Goal: Transaction & Acquisition: Purchase product/service

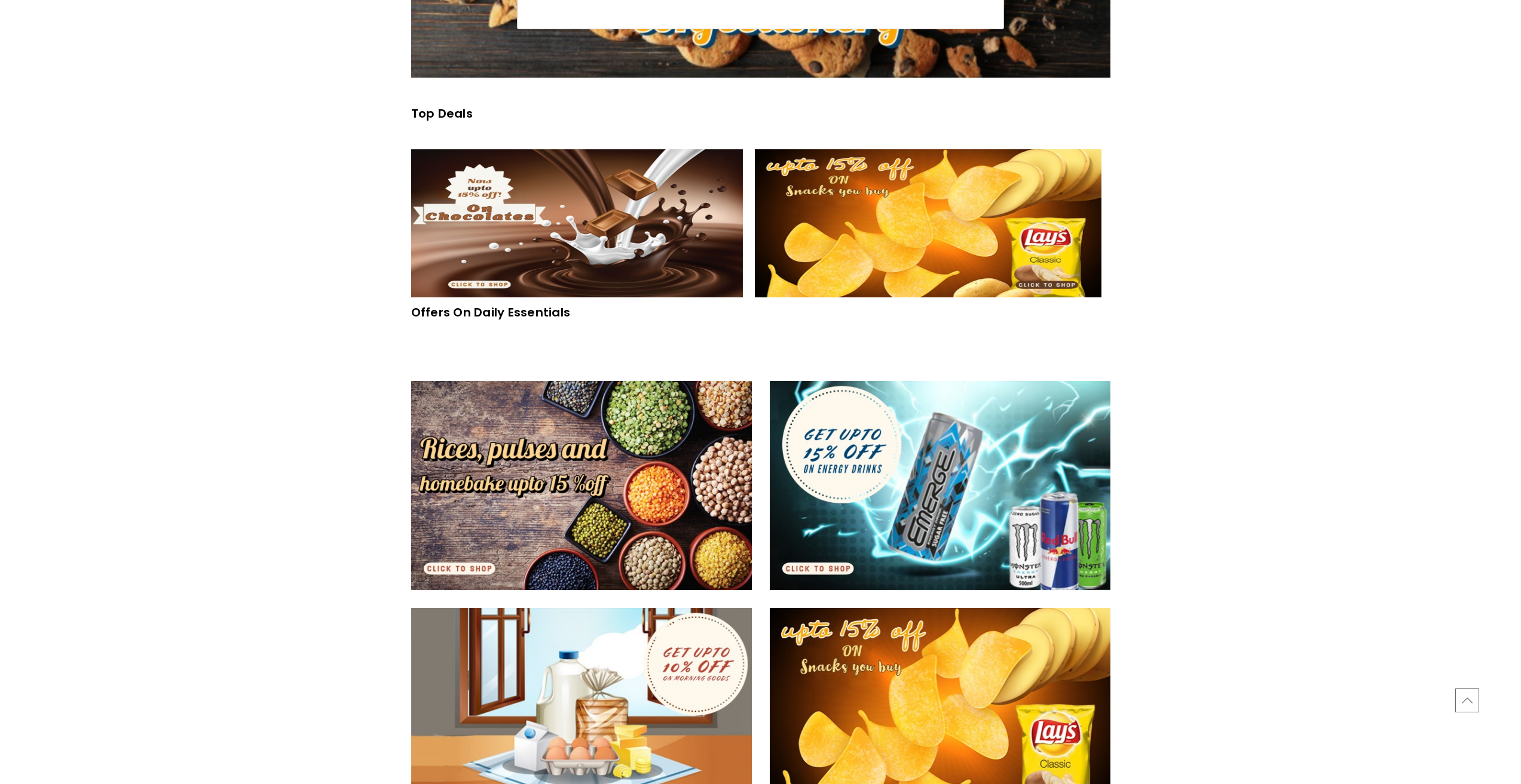
scroll to position [208, 0]
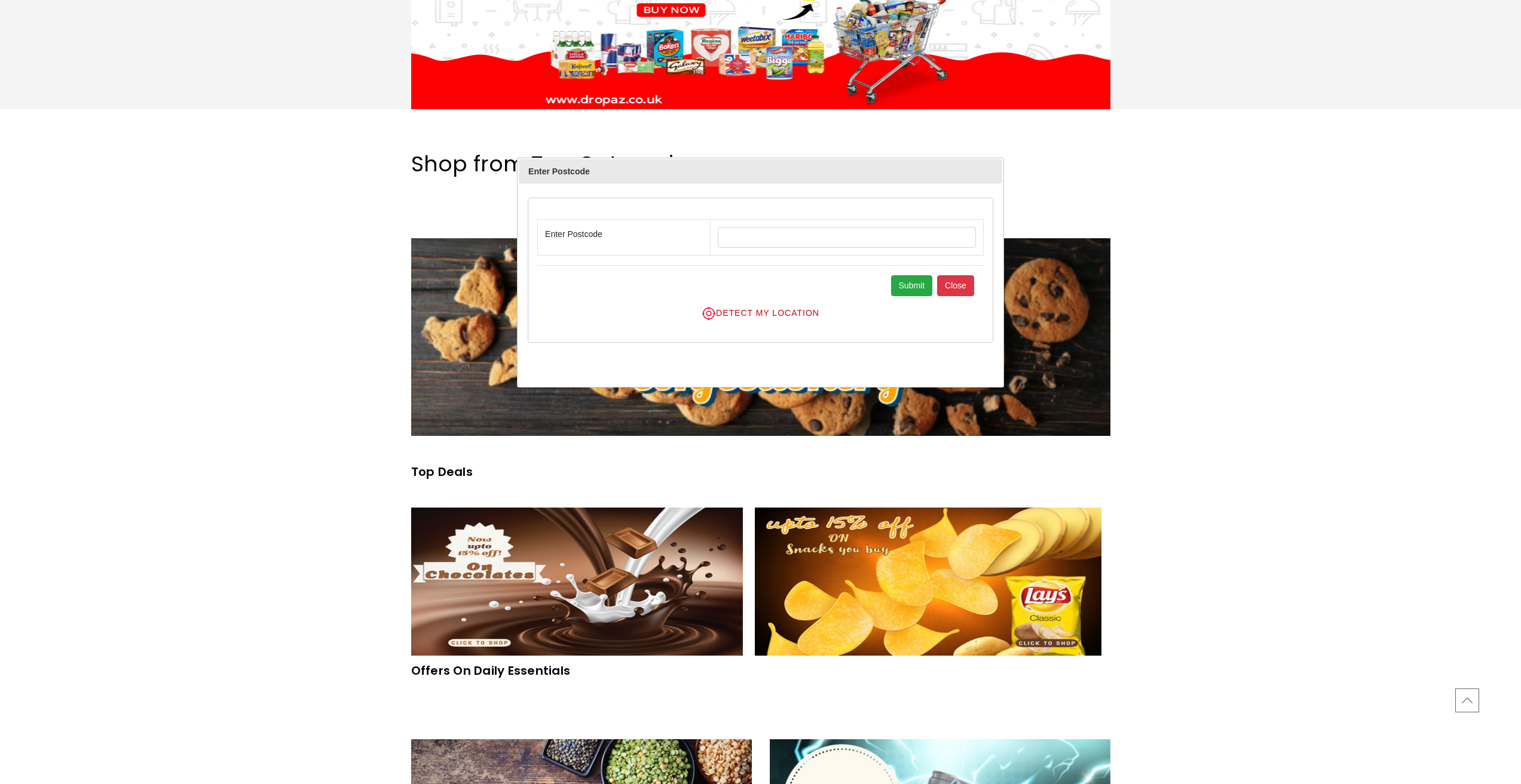
click at [730, 237] on input "text" at bounding box center [846, 238] width 258 height 21
type input "******"
click at [926, 289] on button "Submit" at bounding box center [912, 286] width 42 height 21
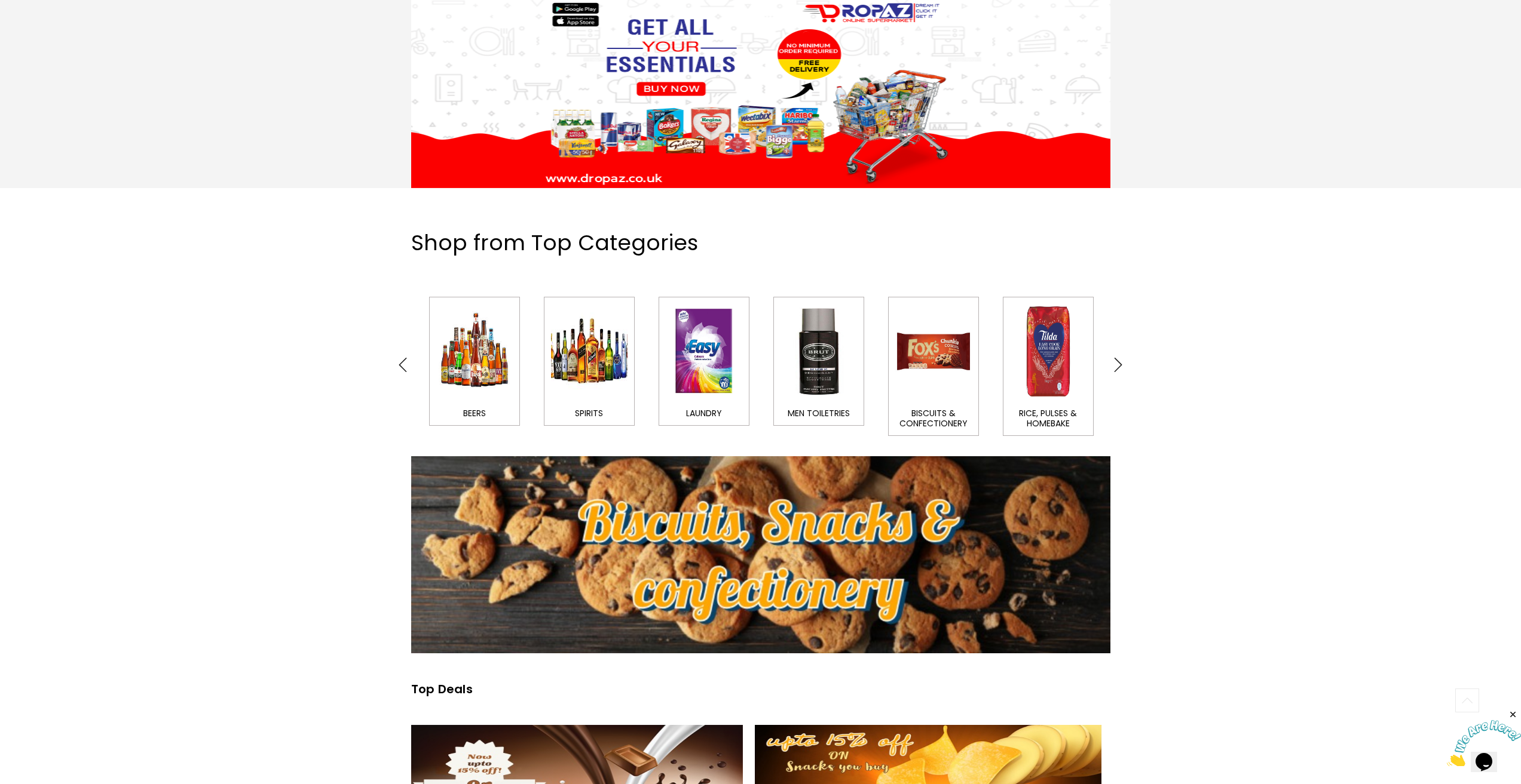
scroll to position [359, 0]
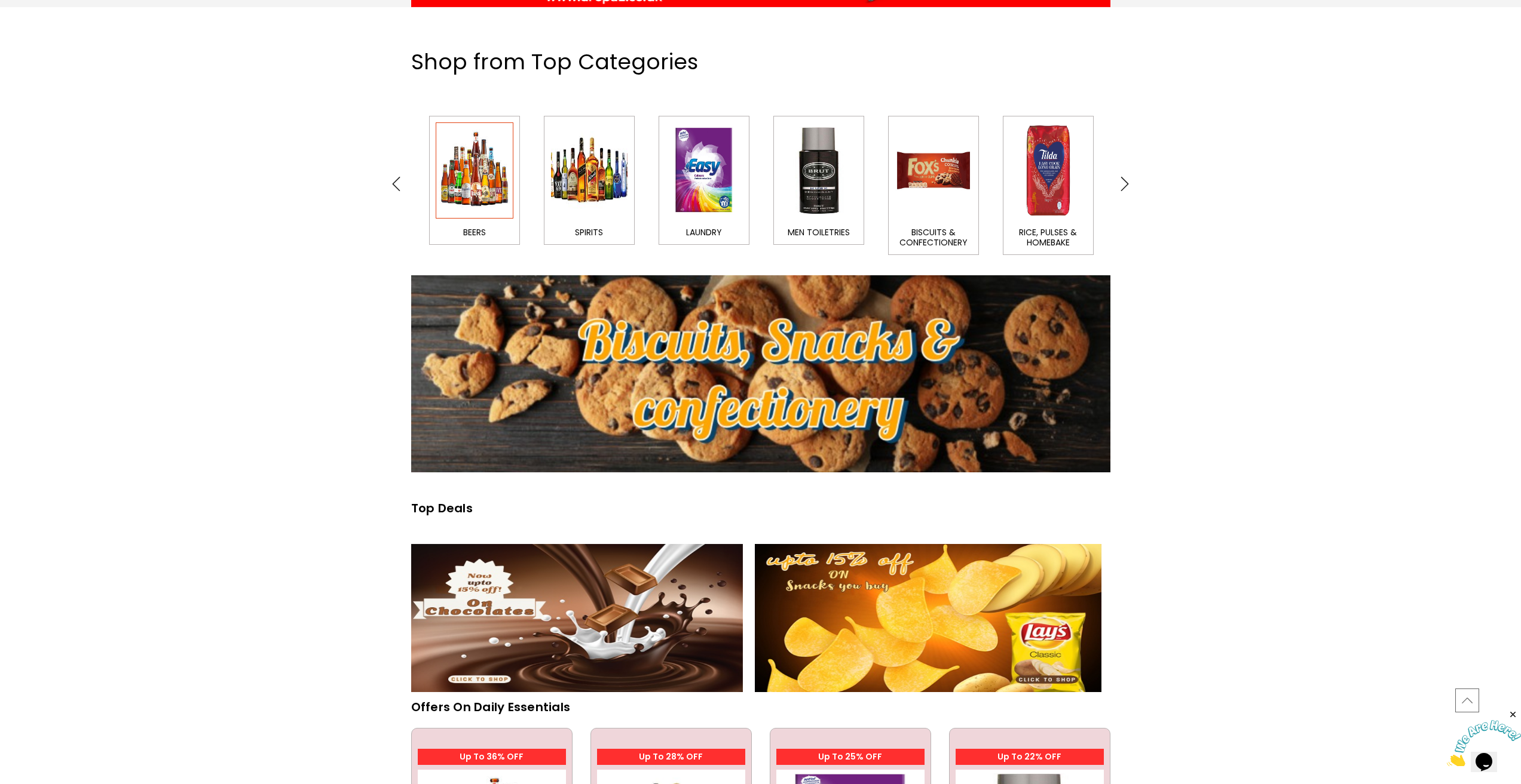
click at [500, 207] on img at bounding box center [474, 170] width 77 height 96
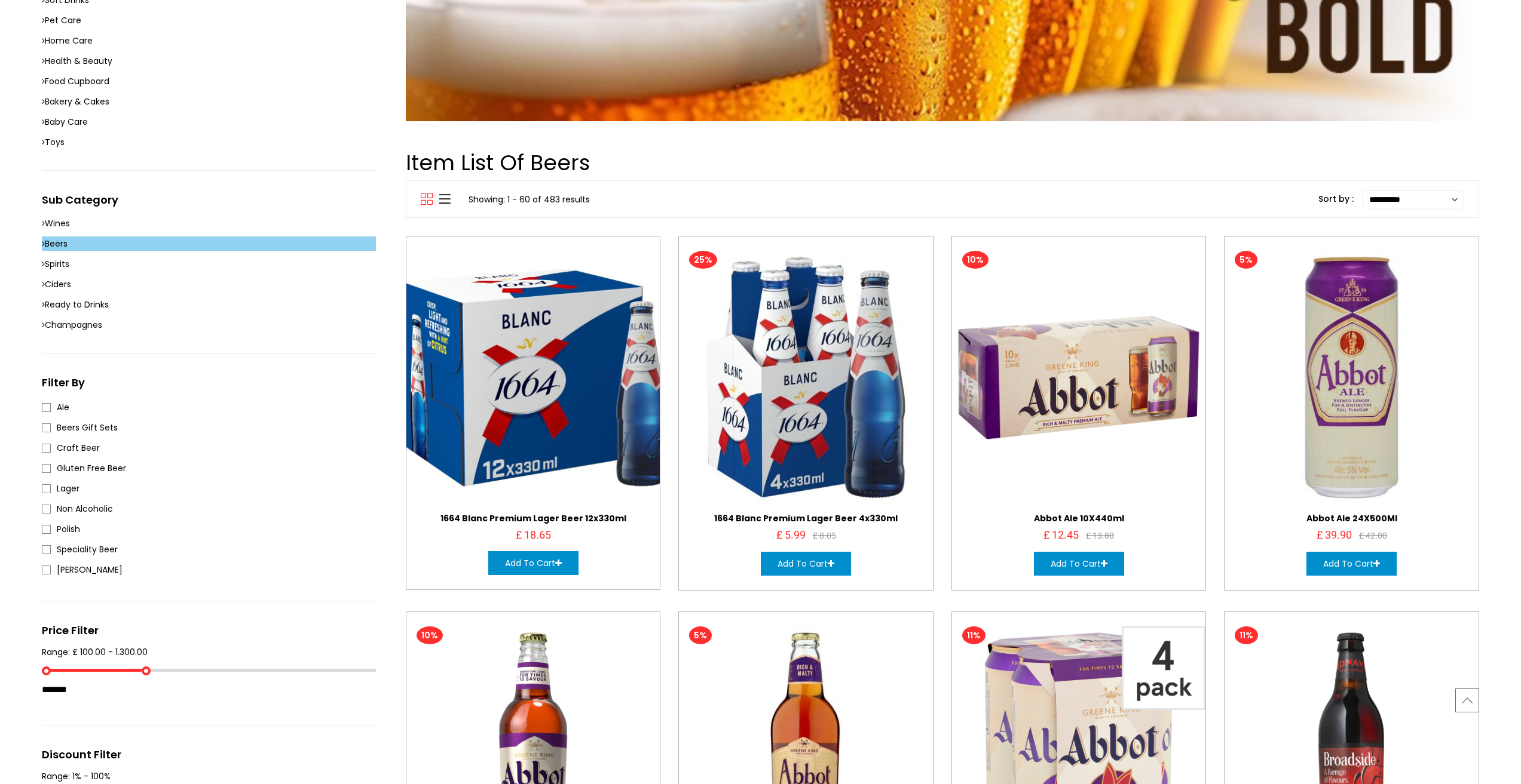
scroll to position [597, 0]
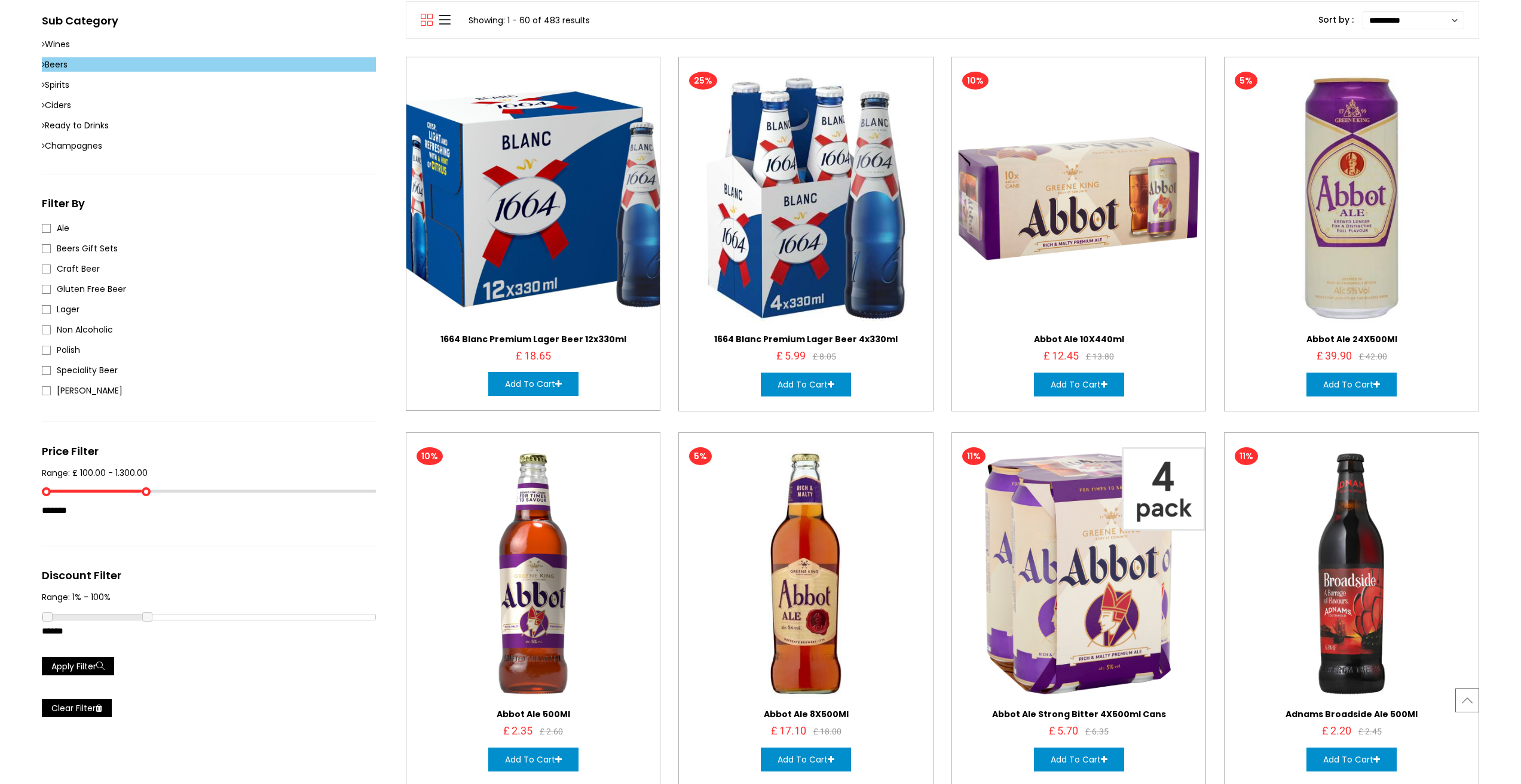
click at [537, 391] on button "Add To Cart" at bounding box center [533, 384] width 90 height 24
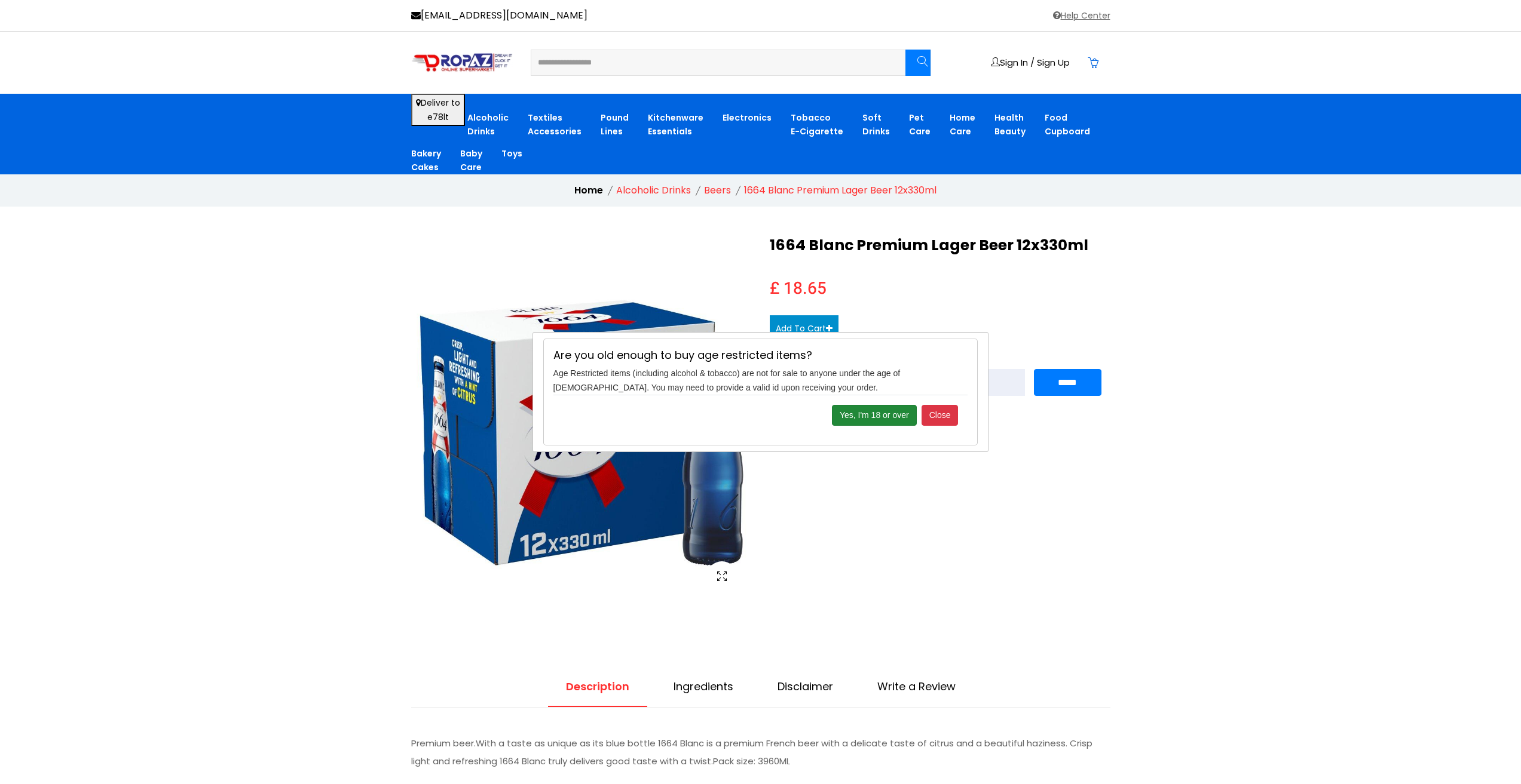
click at [889, 420] on button "Yes, I'm 18 or over" at bounding box center [874, 416] width 85 height 21
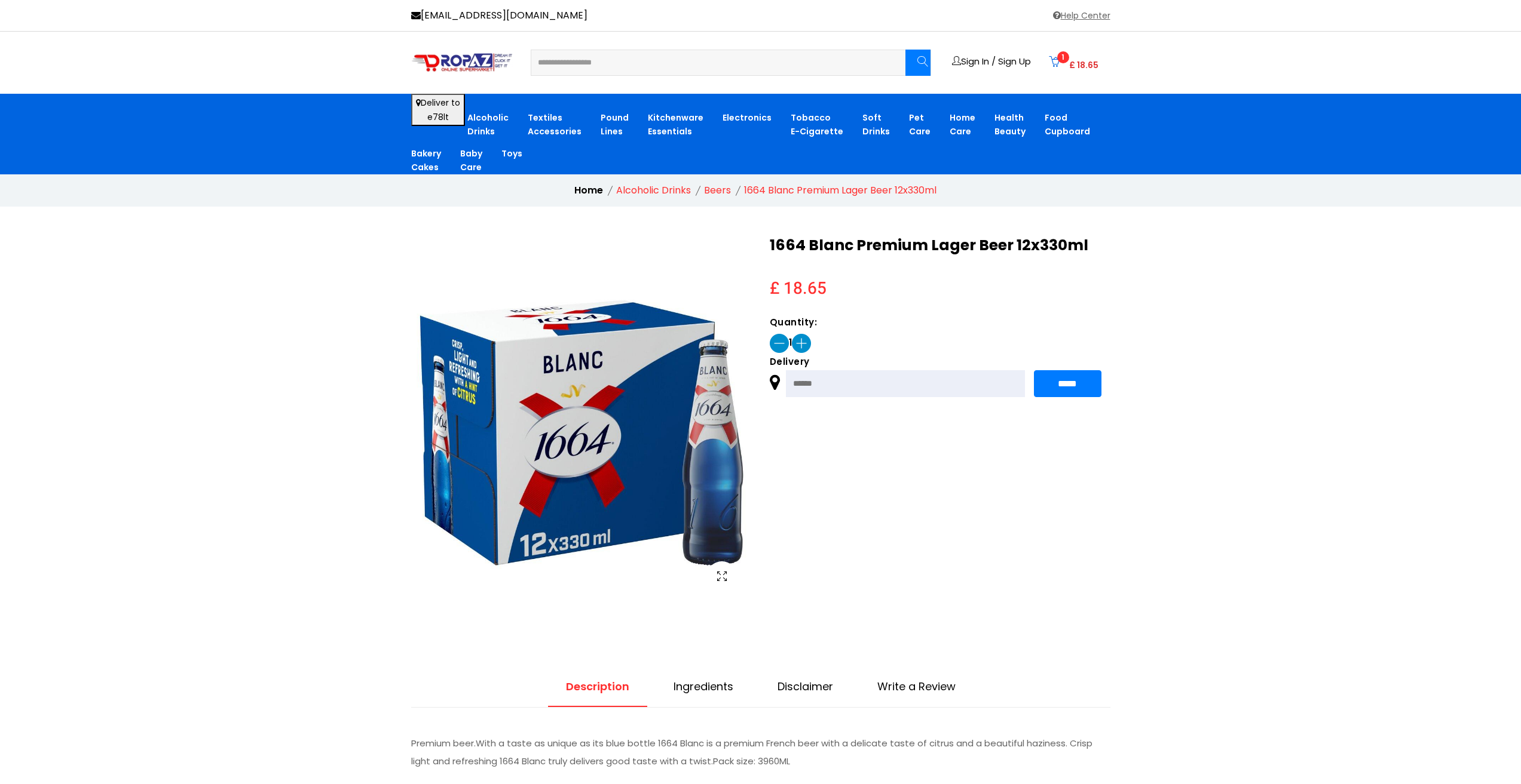
click at [1084, 62] on span "£ 18.65" at bounding box center [1083, 65] width 29 height 9
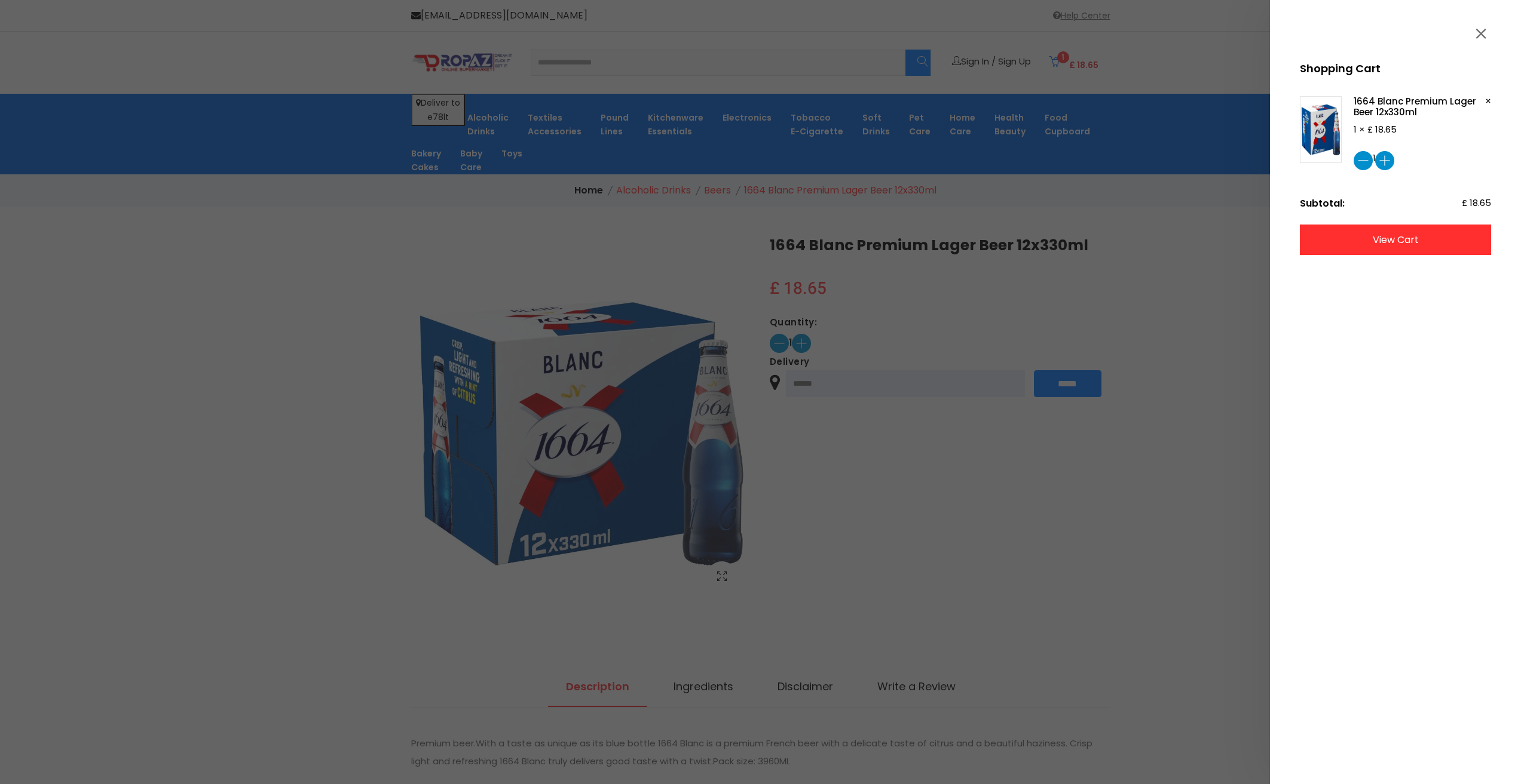
click at [1432, 248] on link "view cart" at bounding box center [1395, 240] width 191 height 30
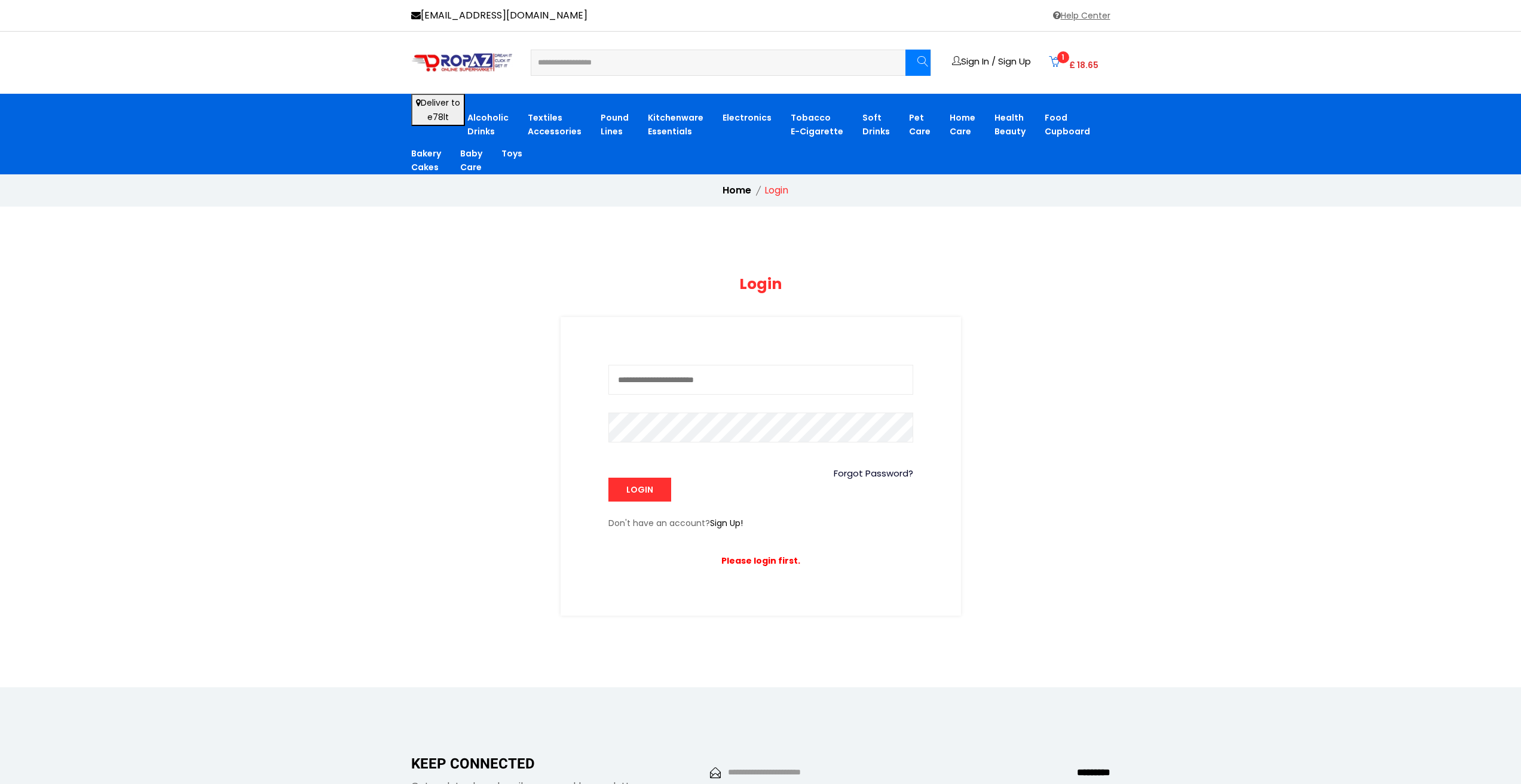
click at [696, 378] on input "text" at bounding box center [761, 380] width 305 height 30
type input "**********"
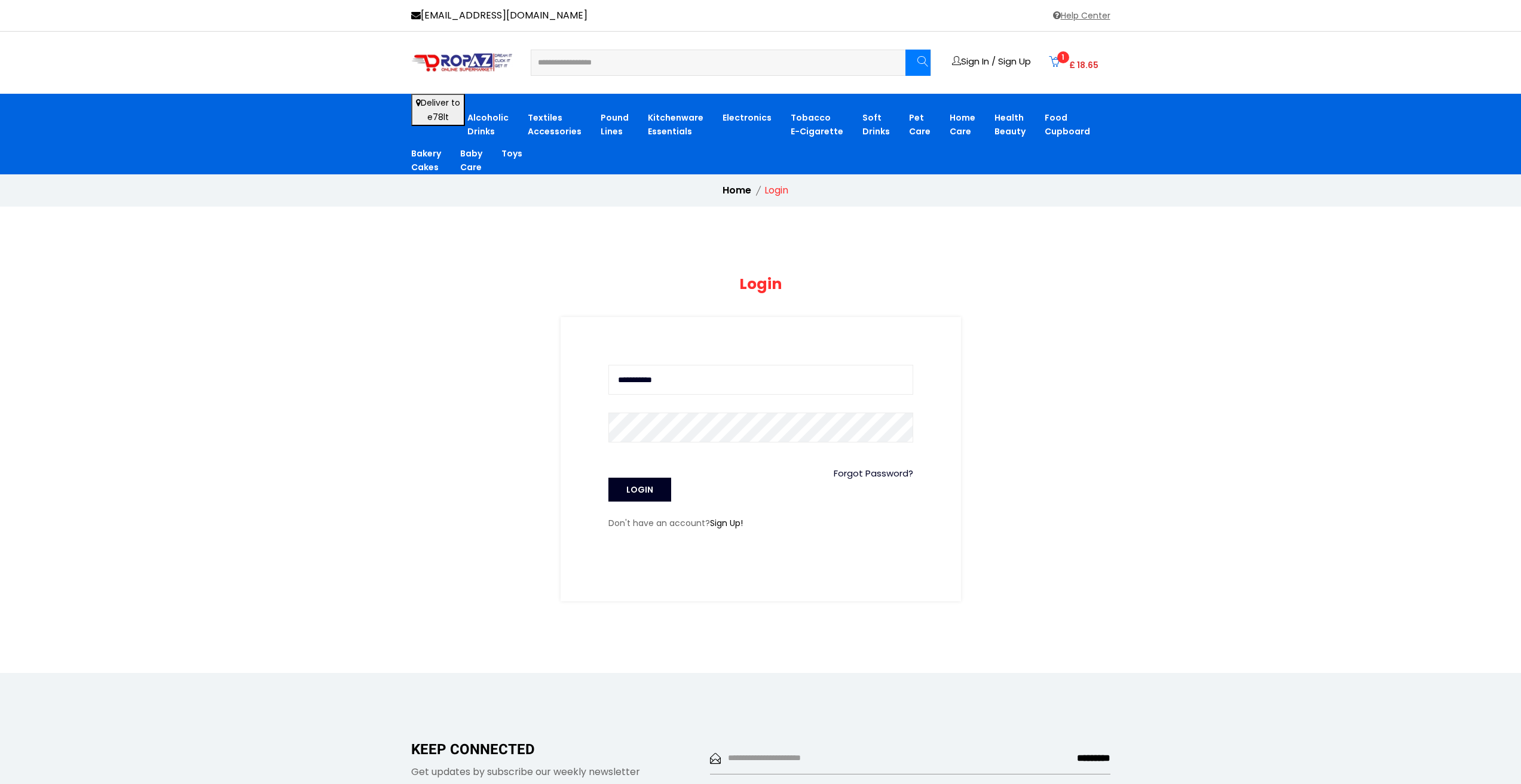
click at [639, 487] on button "Login" at bounding box center [639, 490] width 63 height 24
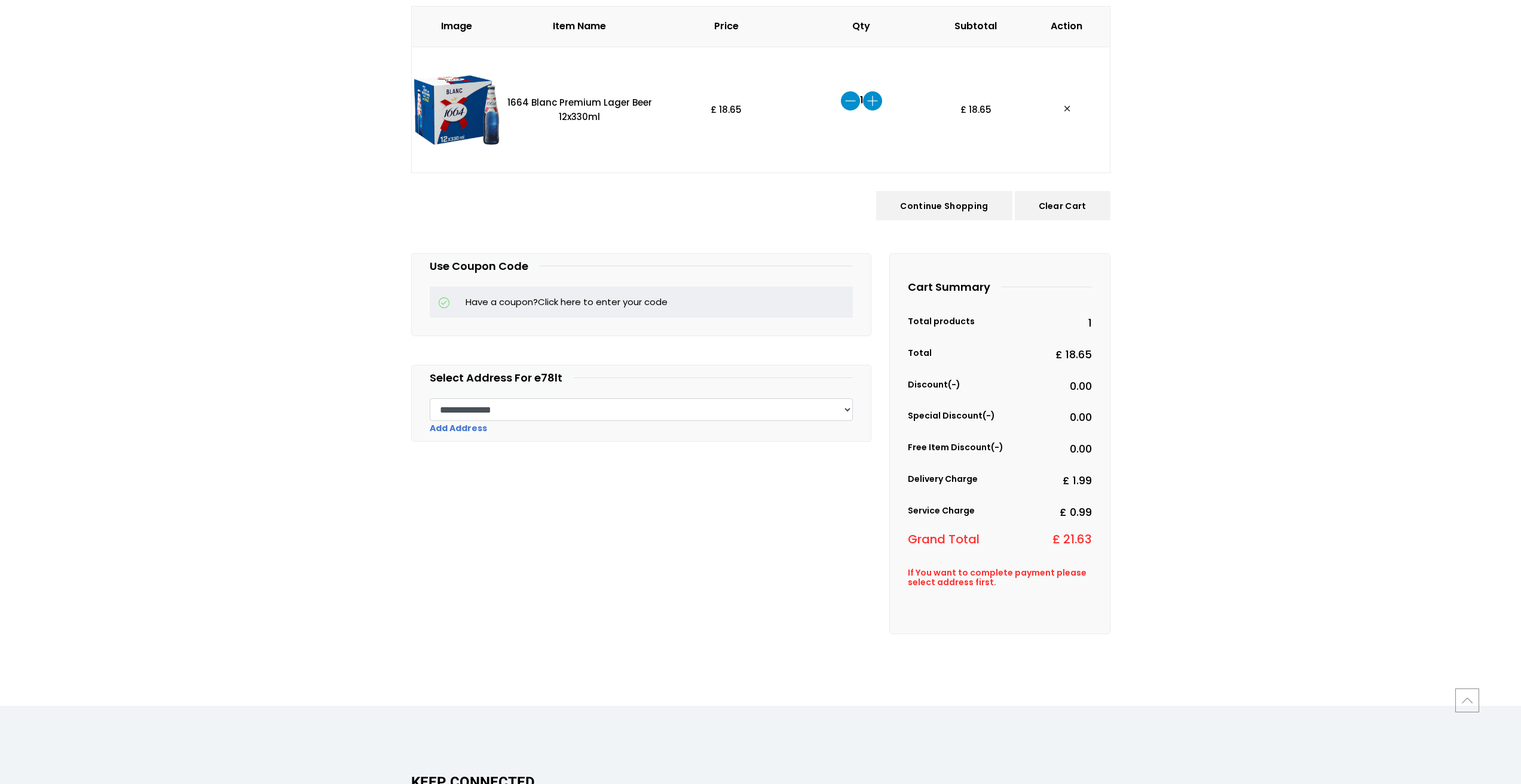
scroll to position [298, 0]
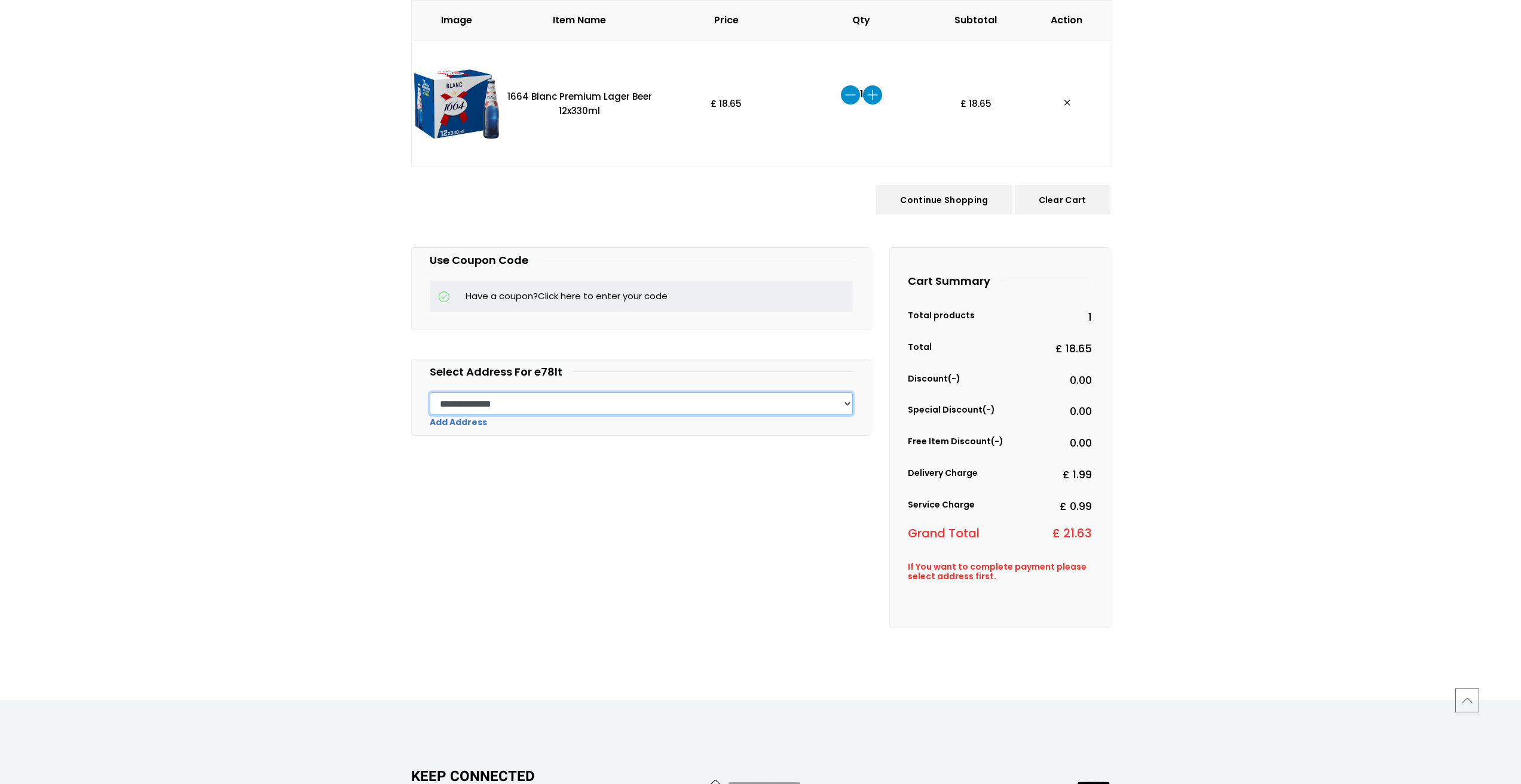
click at [566, 404] on select "**********" at bounding box center [641, 404] width 423 height 23
select select "*"
click at [429, 393] on select "**********" at bounding box center [641, 404] width 423 height 23
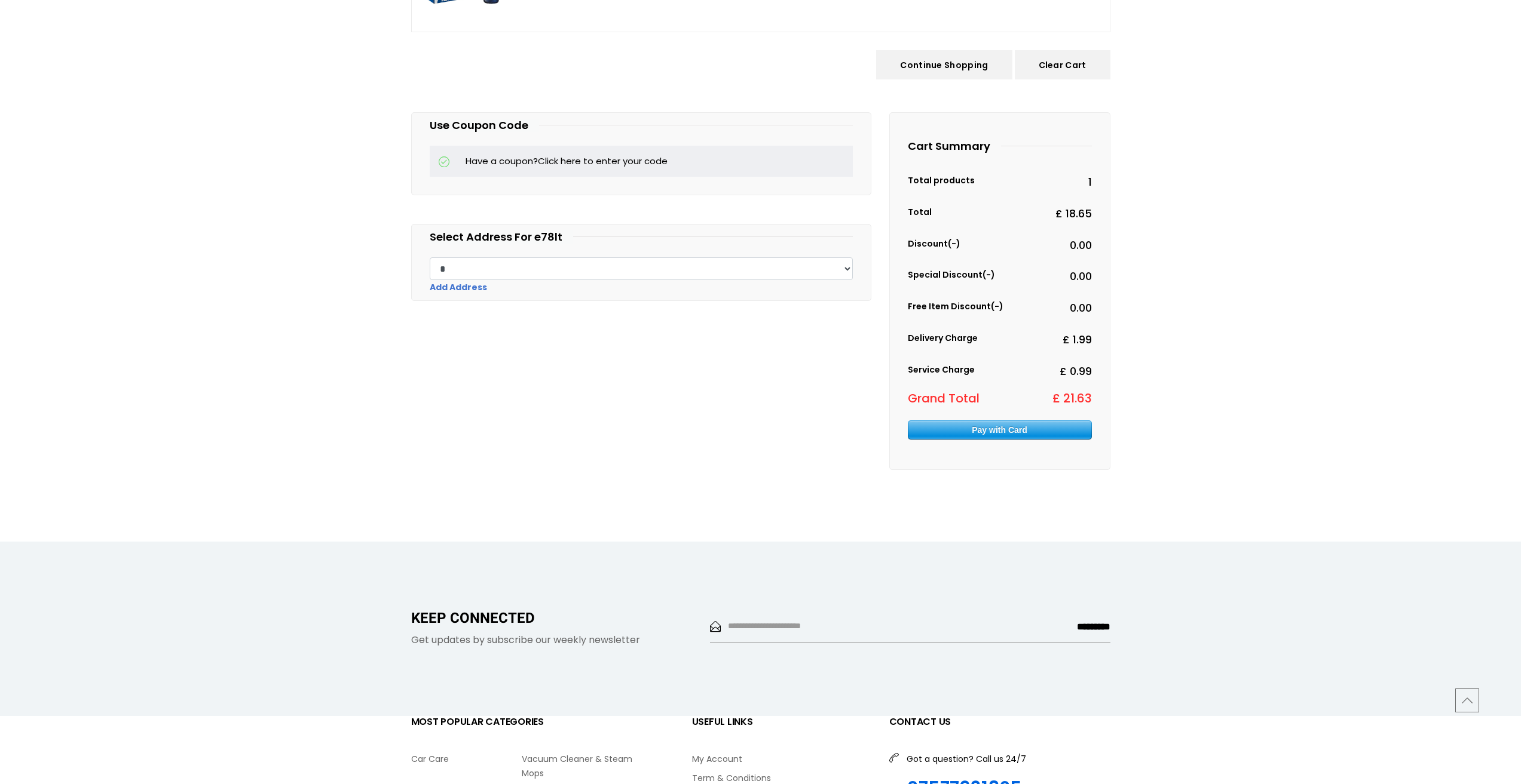
scroll to position [538, 0]
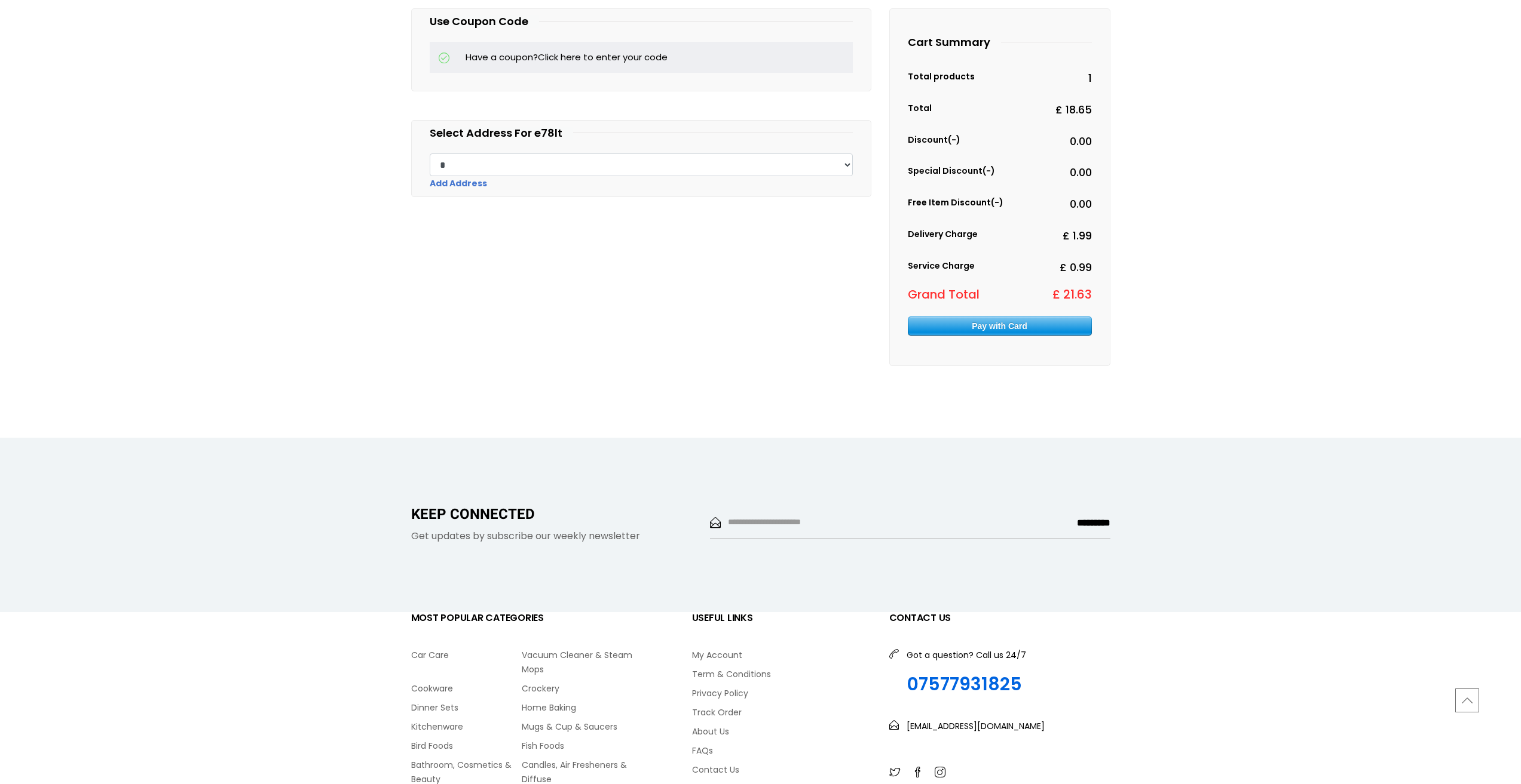
click at [996, 329] on span "Pay with Card" at bounding box center [999, 326] width 183 height 18
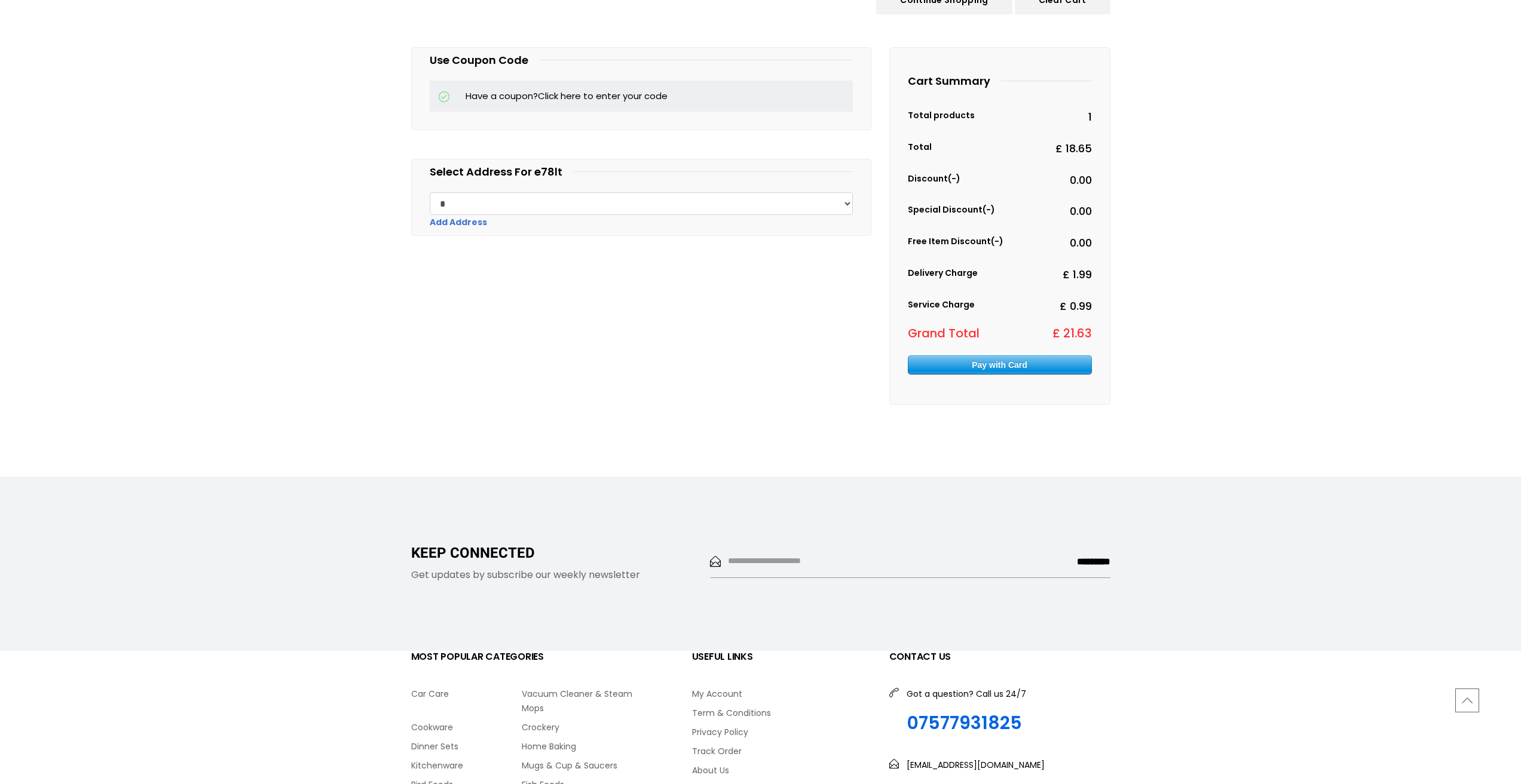
scroll to position [478, 0]
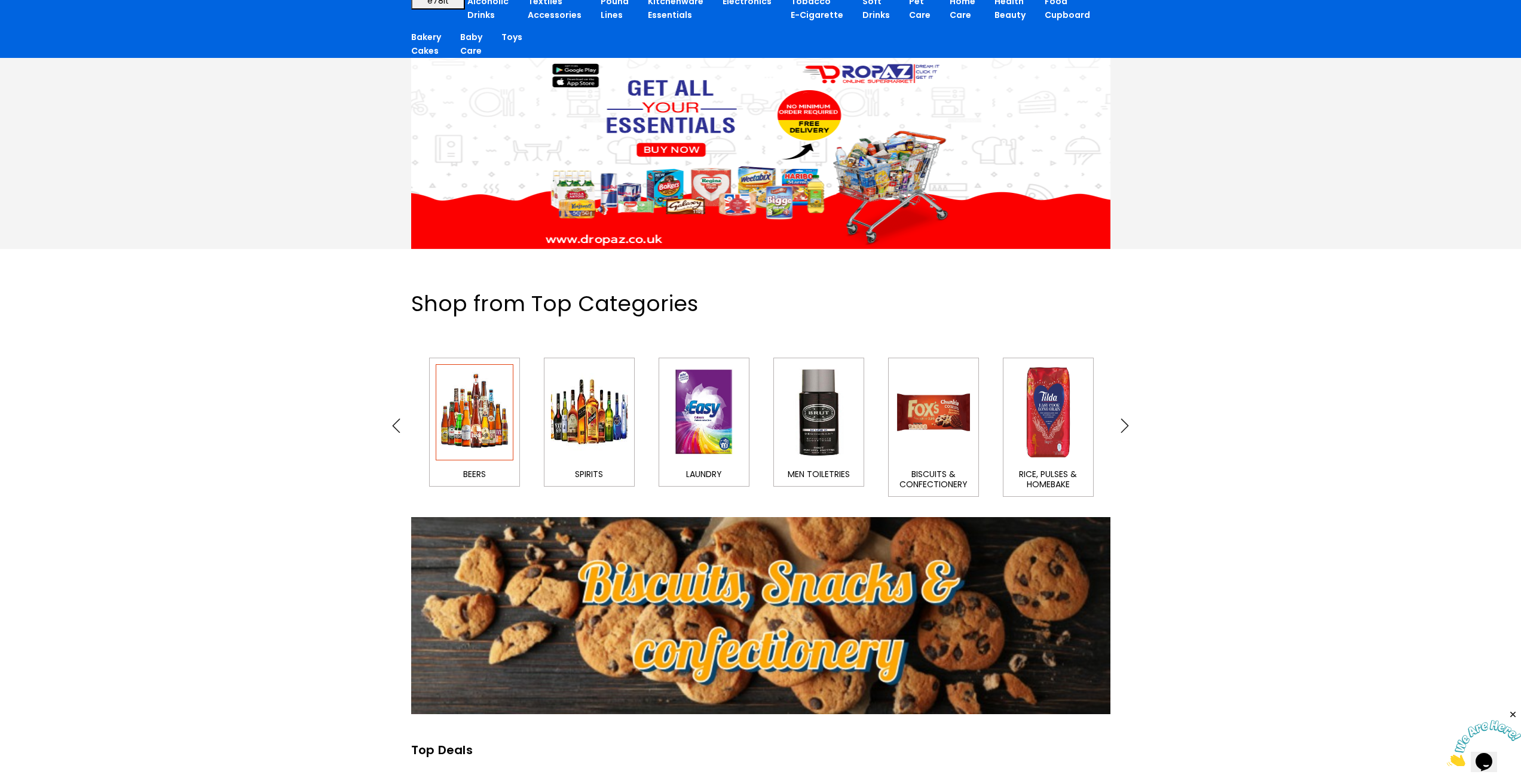
scroll to position [120, 0]
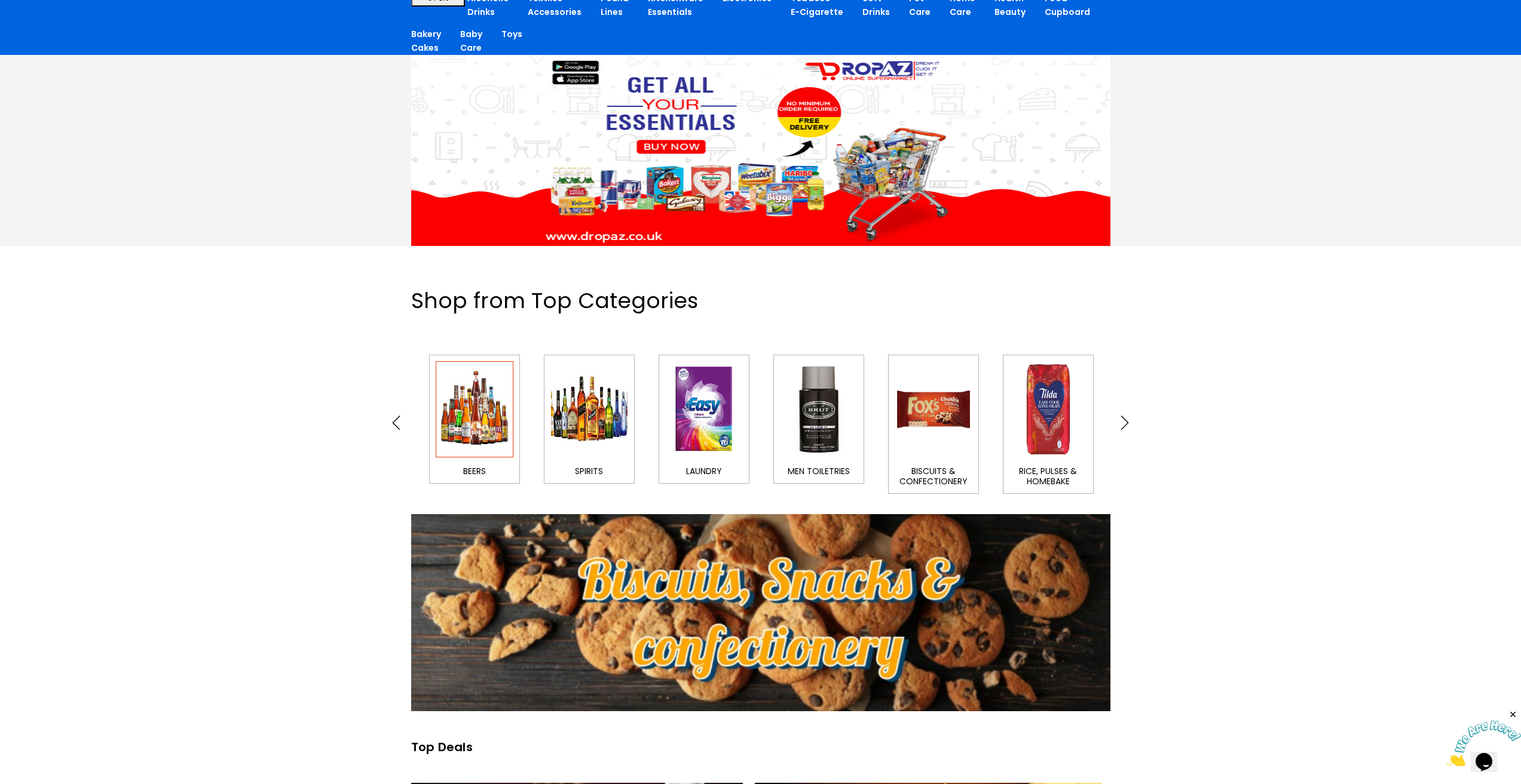
click at [454, 423] on img at bounding box center [474, 409] width 77 height 96
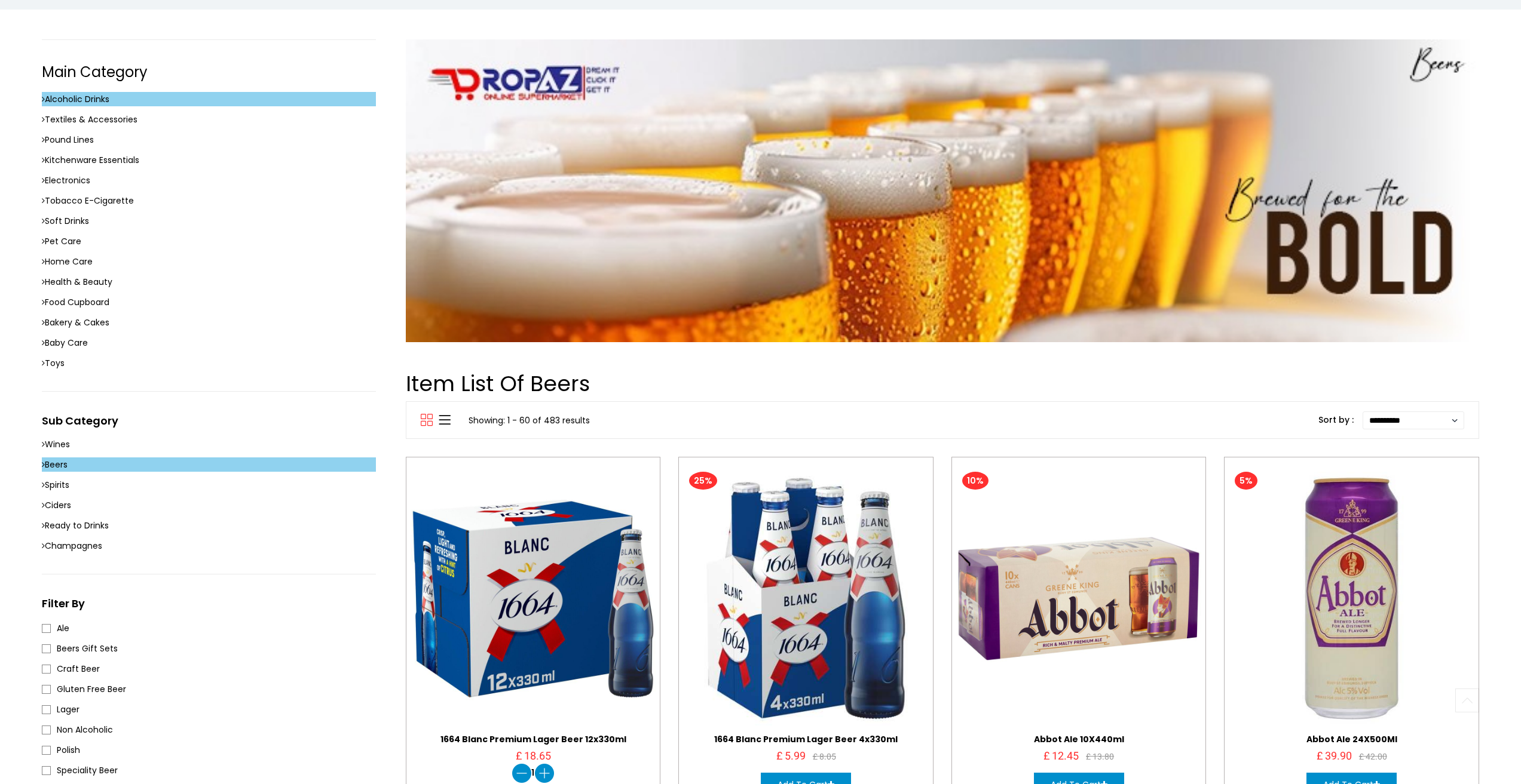
scroll to position [418, 0]
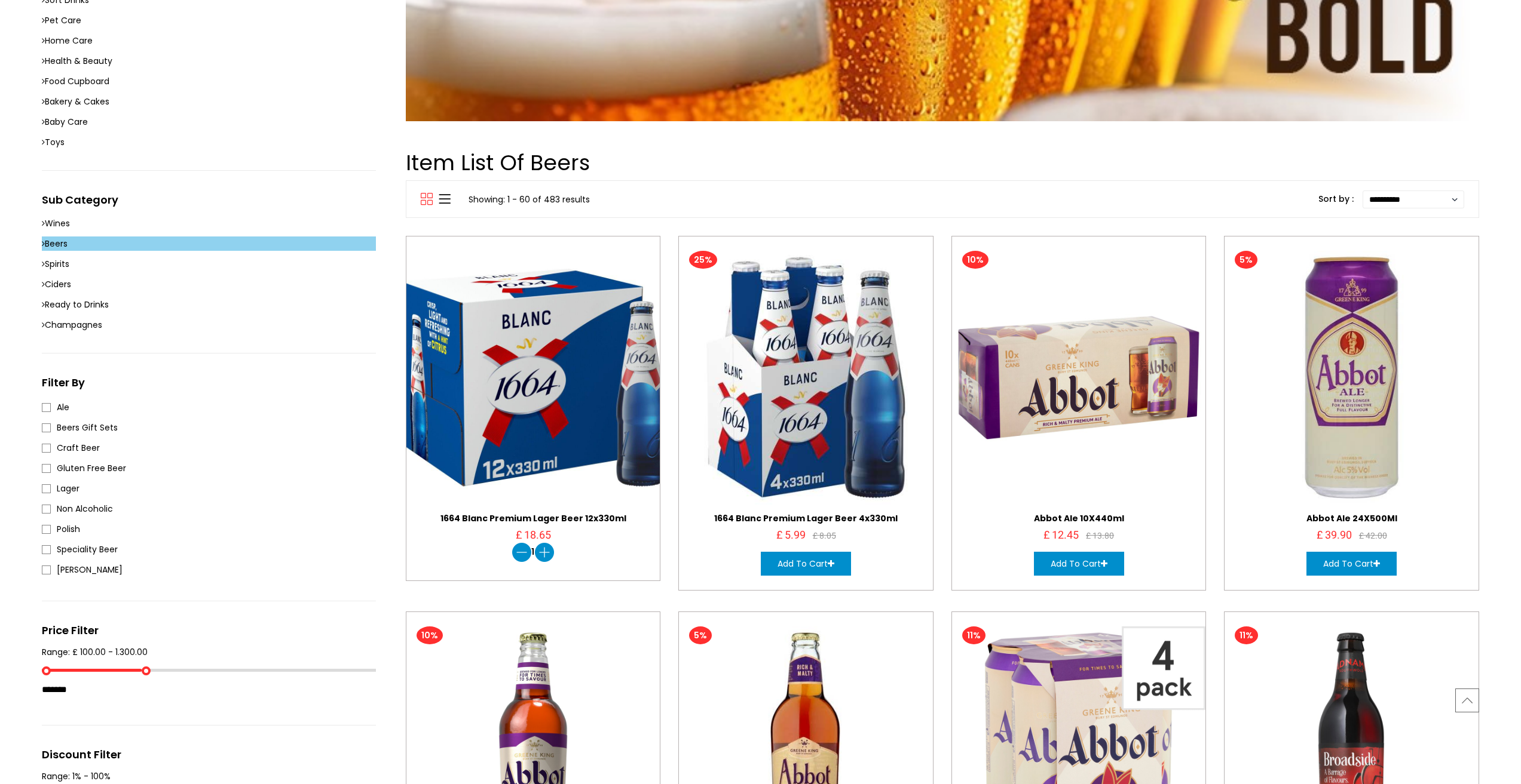
click at [539, 406] on img at bounding box center [533, 378] width 279 height 279
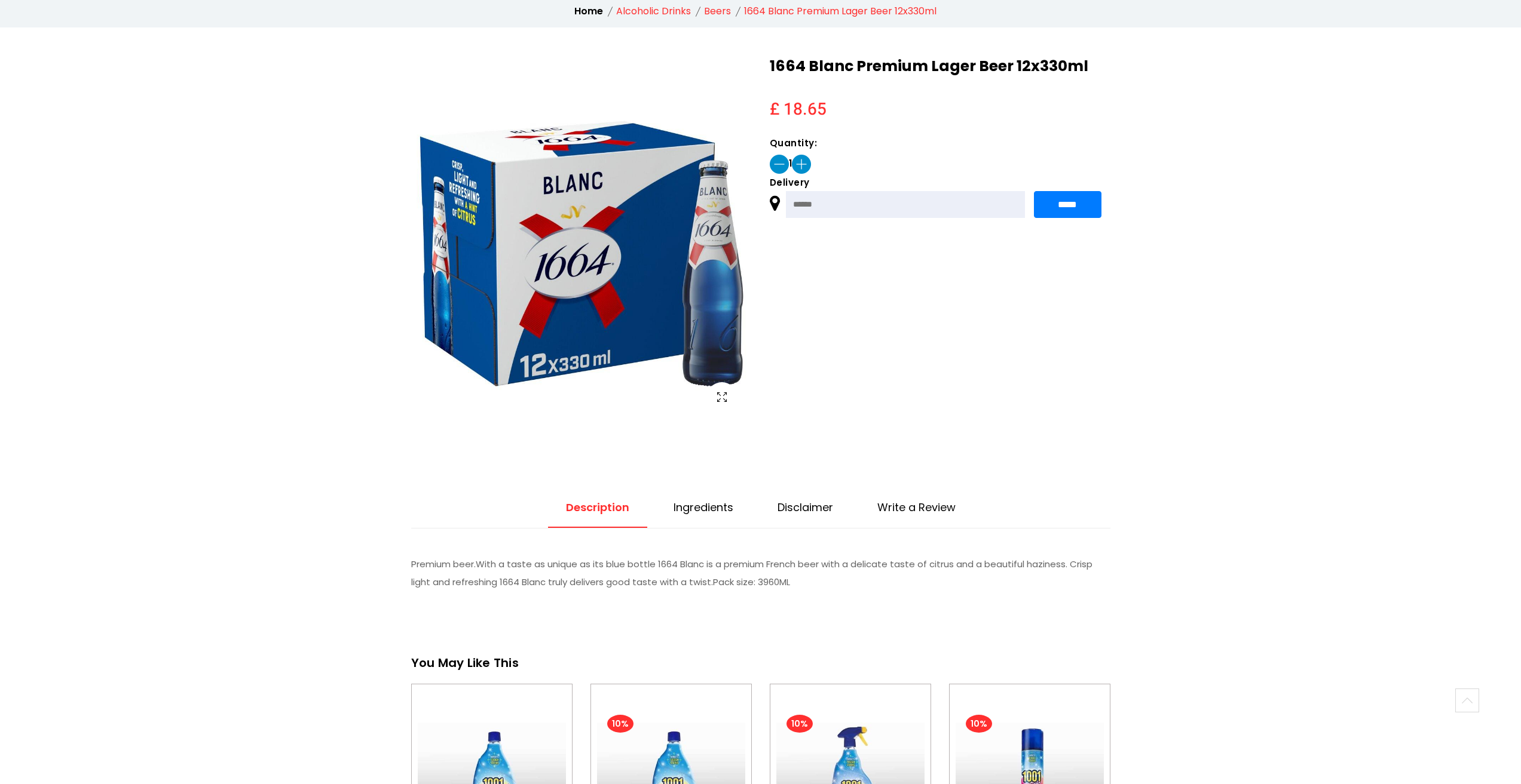
scroll to position [418, 0]
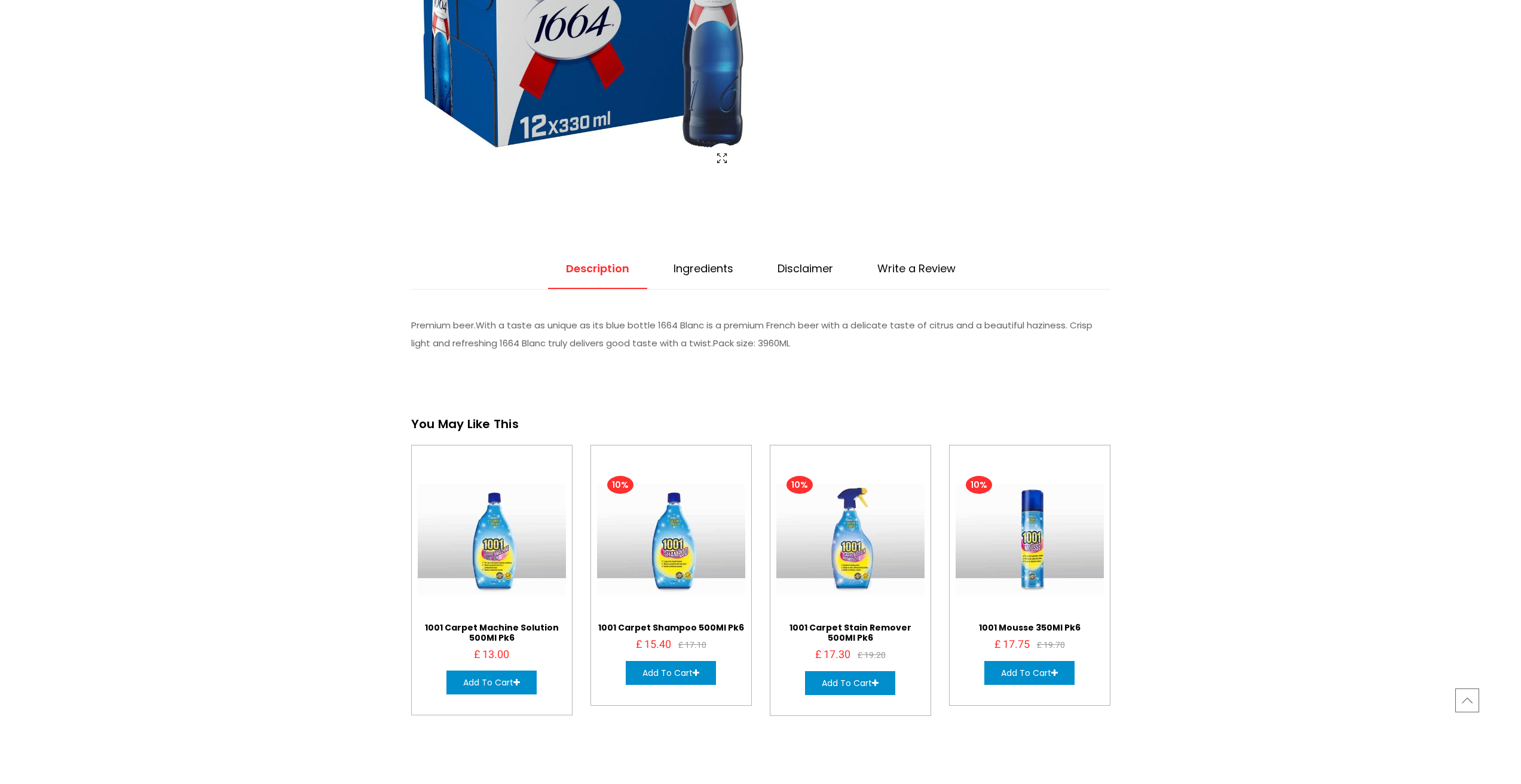
click at [711, 265] on link "Ingredients" at bounding box center [703, 275] width 95 height 27
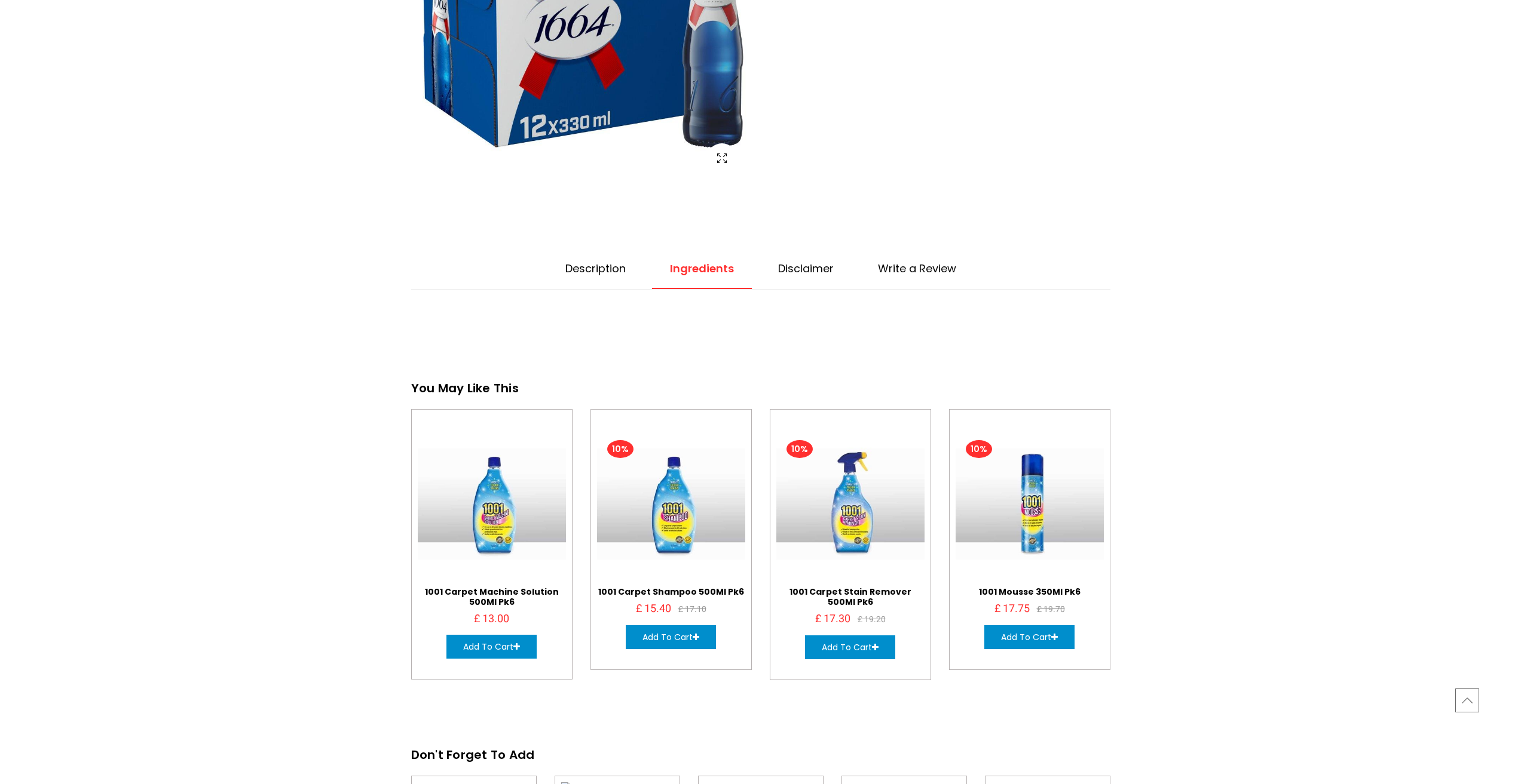
click at [827, 266] on link "Disclaimer" at bounding box center [806, 275] width 92 height 27
click at [936, 266] on link "Write a Review" at bounding box center [916, 275] width 114 height 27
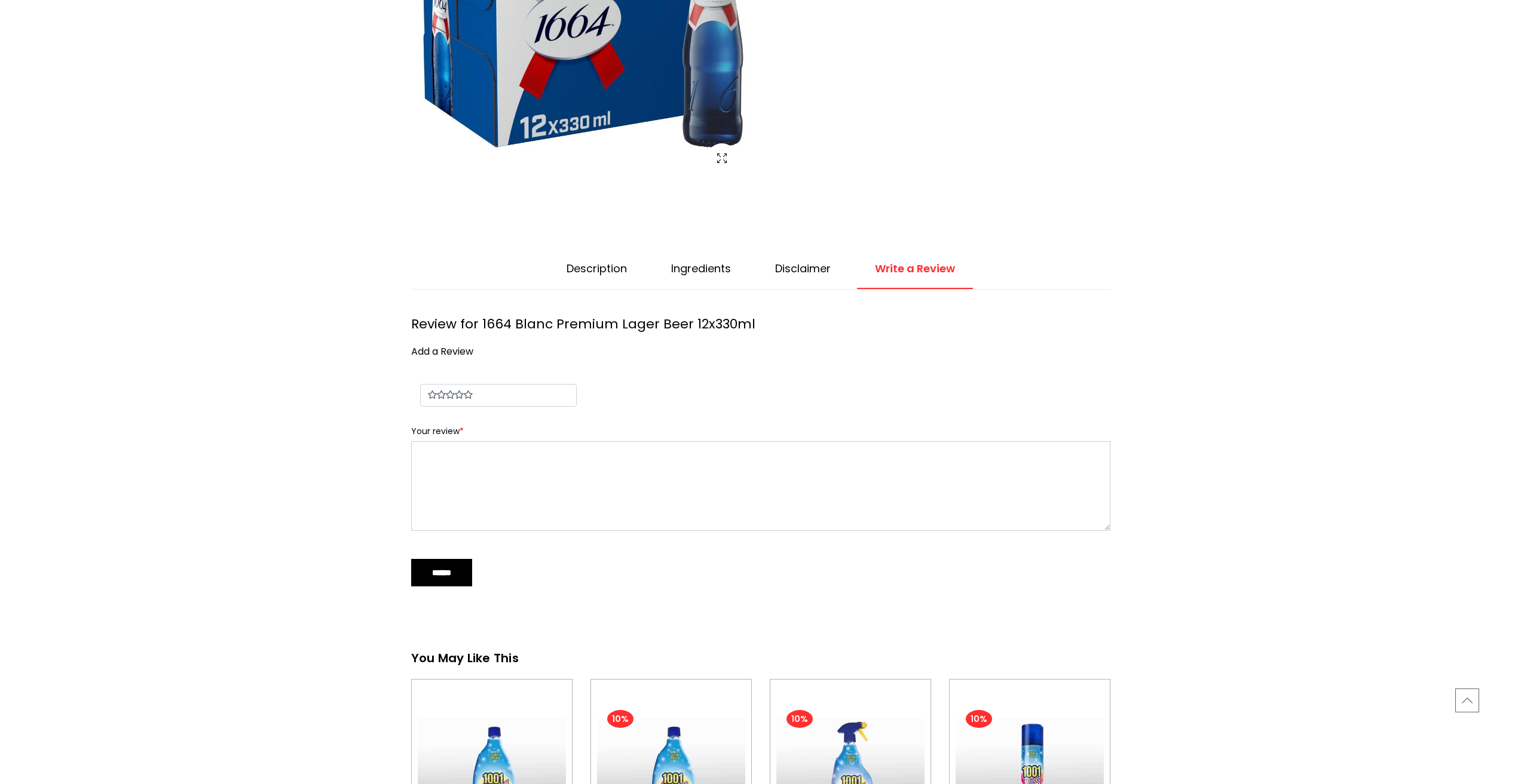
click at [609, 268] on link "Description" at bounding box center [596, 275] width 96 height 27
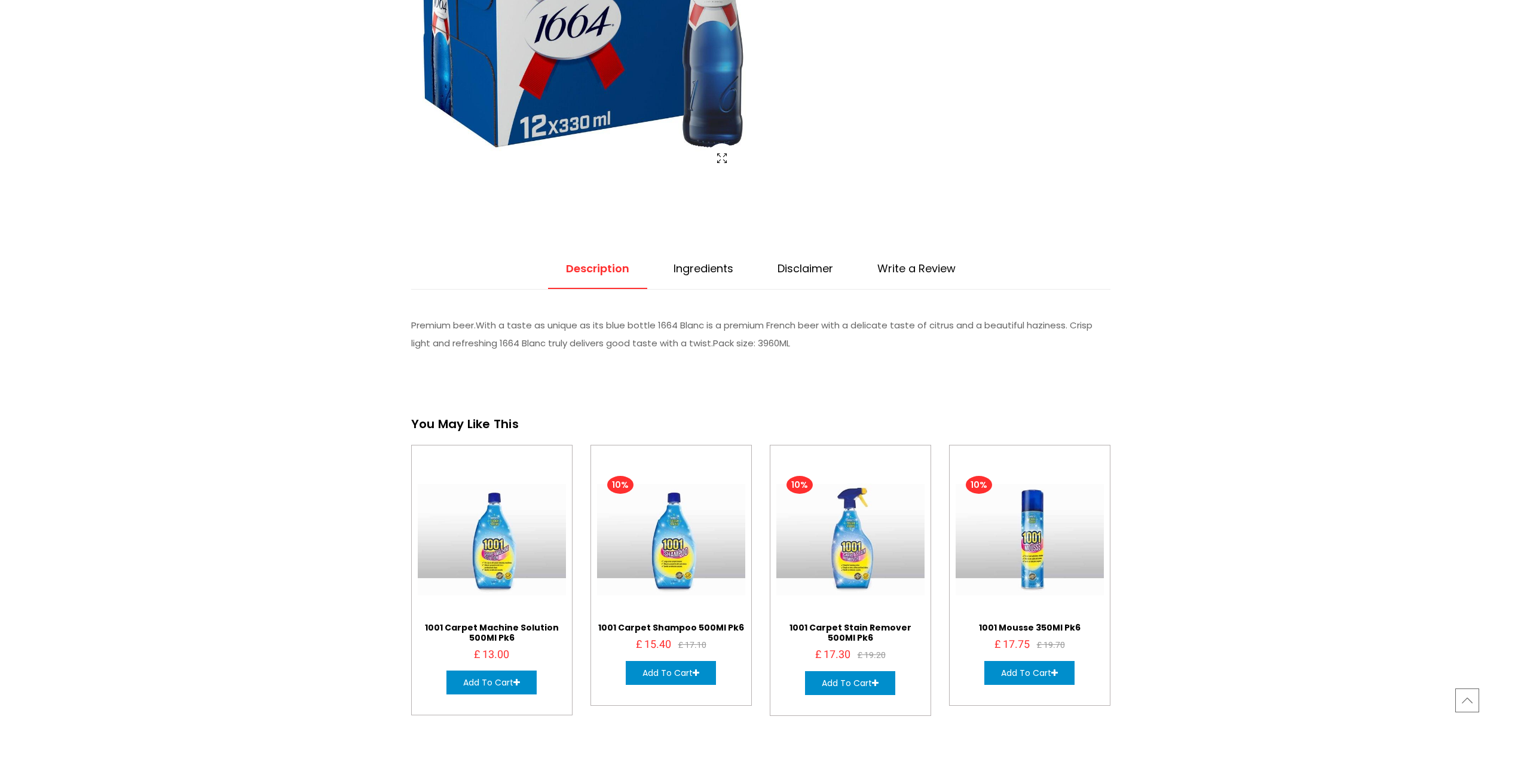
click at [946, 263] on link "Write a Review" at bounding box center [916, 275] width 114 height 27
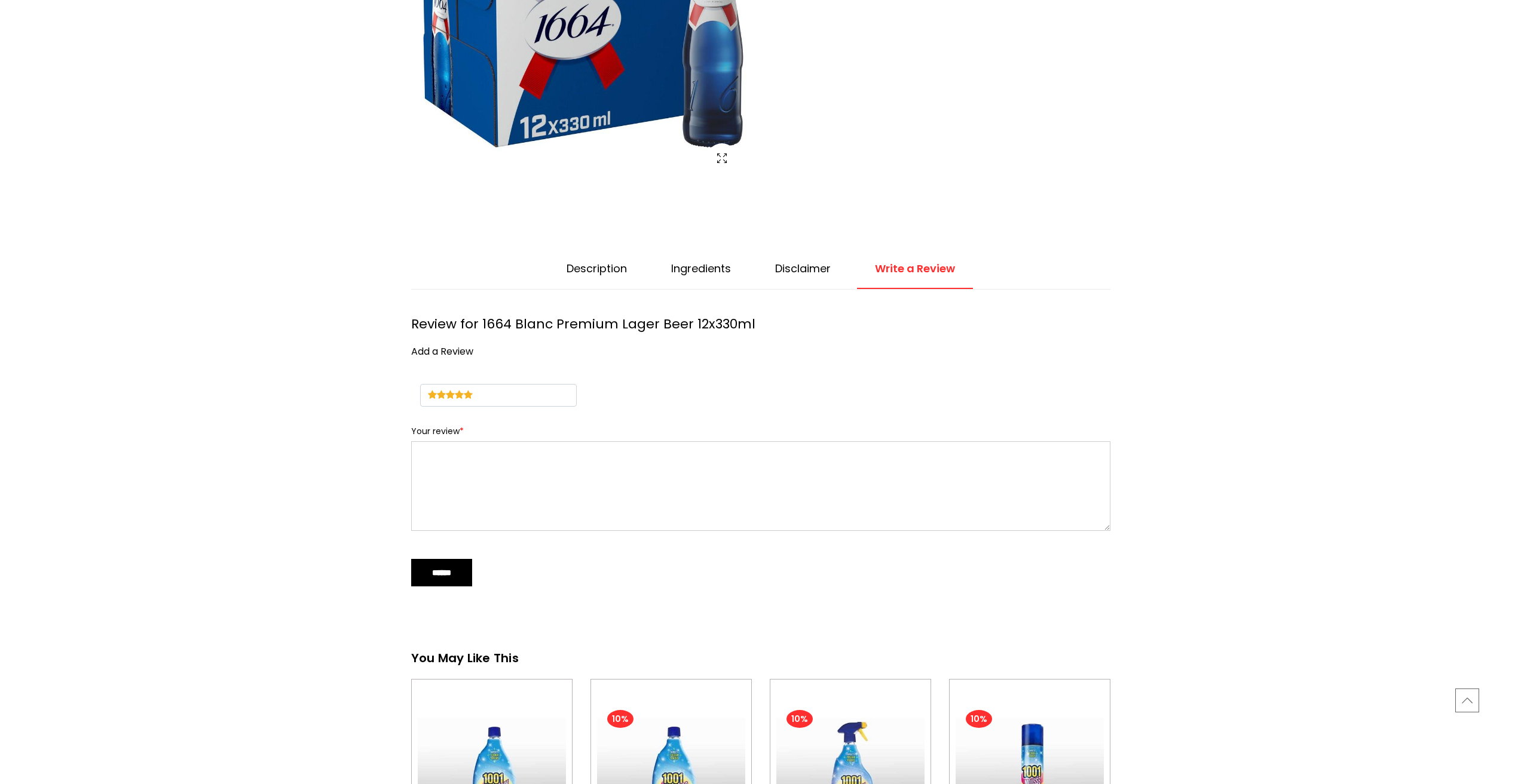
click at [463, 392] on icon at bounding box center [468, 394] width 9 height 9
click at [442, 562] on input "******" at bounding box center [442, 573] width 61 height 27
